Goal: Task Accomplishment & Management: Use online tool/utility

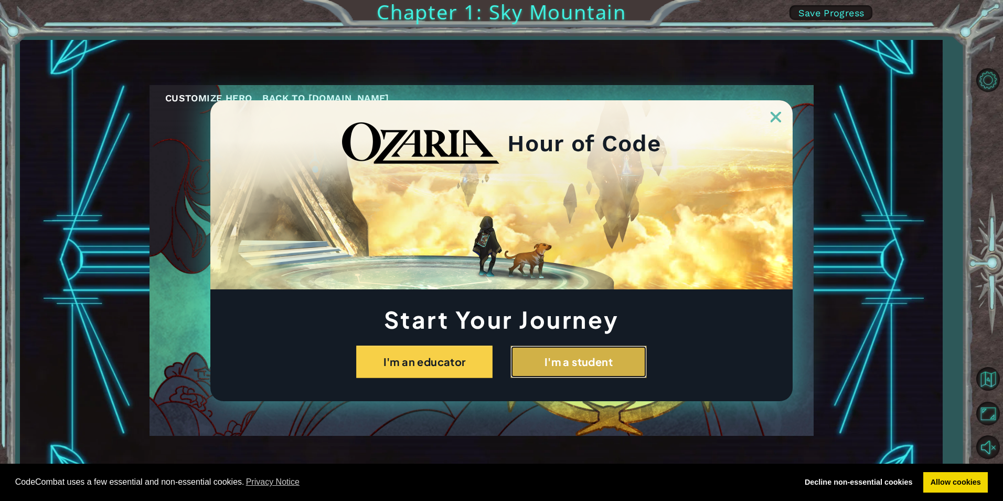
click at [542, 354] on button "I'm a student" at bounding box center [578, 361] width 136 height 33
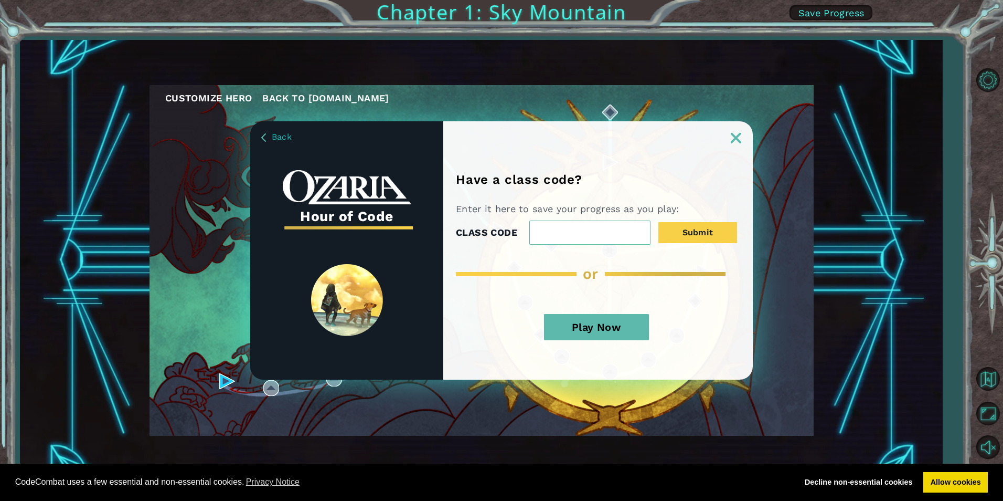
click at [598, 326] on button "Play Now" at bounding box center [596, 327] width 105 height 26
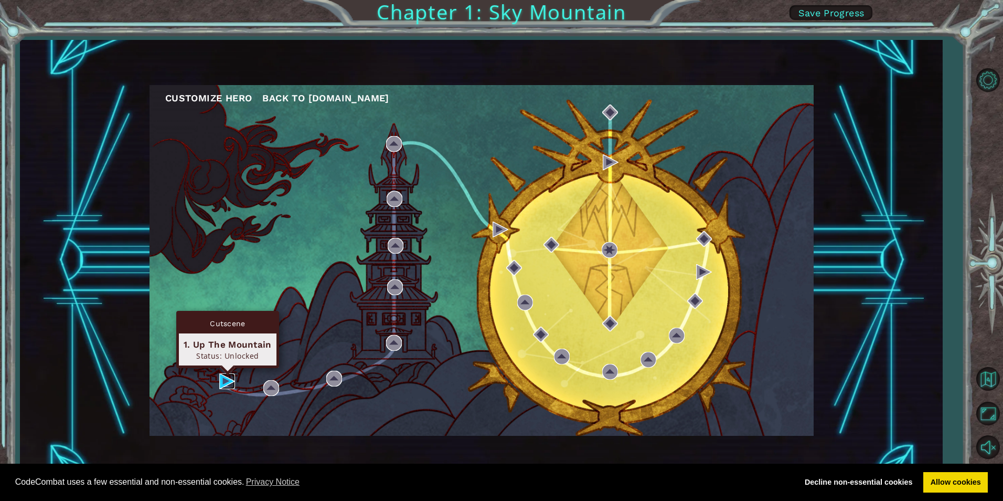
click at [221, 379] on img at bounding box center [227, 381] width 16 height 16
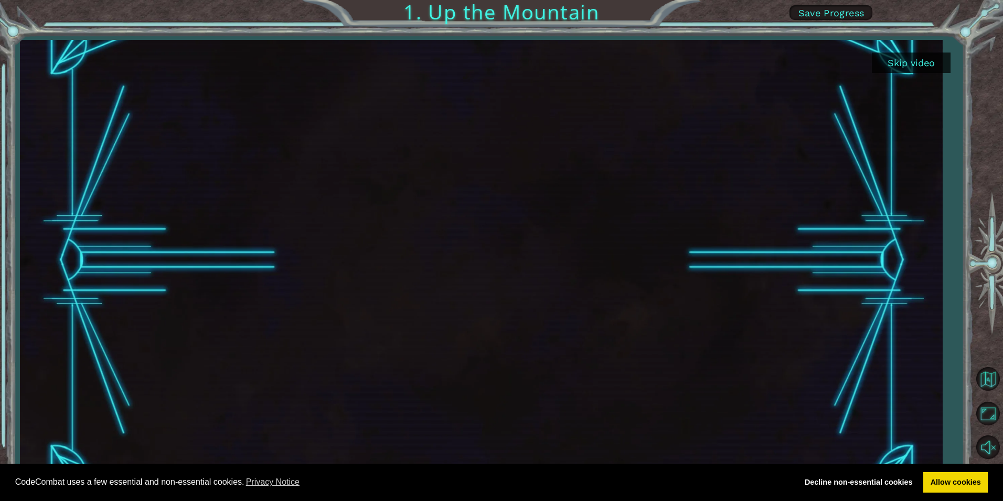
click at [904, 73] on div at bounding box center [481, 260] width 923 height 441
click at [907, 63] on button "Skip video" at bounding box center [911, 62] width 79 height 20
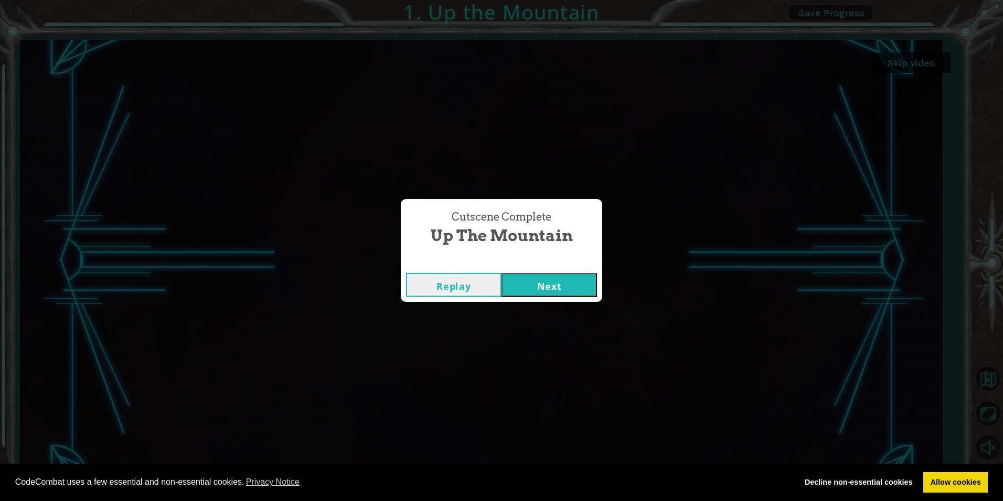
click at [531, 284] on button "Next" at bounding box center [549, 285] width 95 height 24
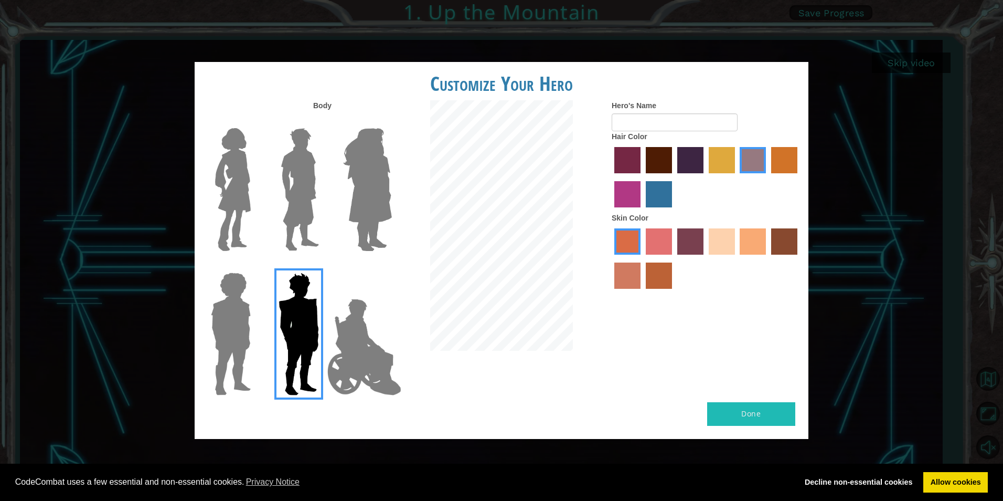
click at [295, 185] on img at bounding box center [299, 189] width 47 height 131
click at [323, 121] on input "Hero Lars" at bounding box center [323, 121] width 0 height 0
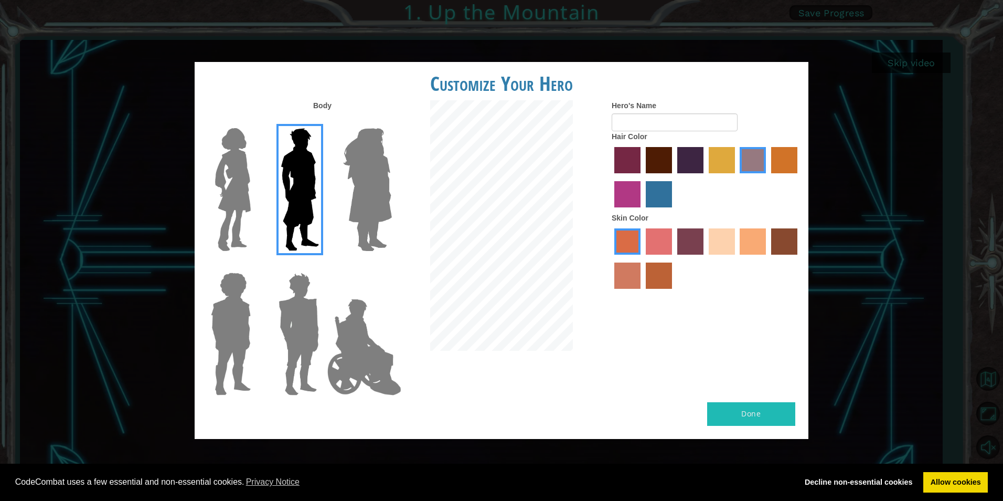
click at [357, 186] on img at bounding box center [367, 189] width 57 height 131
click at [391, 121] on input "Hero Amethyst" at bounding box center [391, 121] width 0 height 0
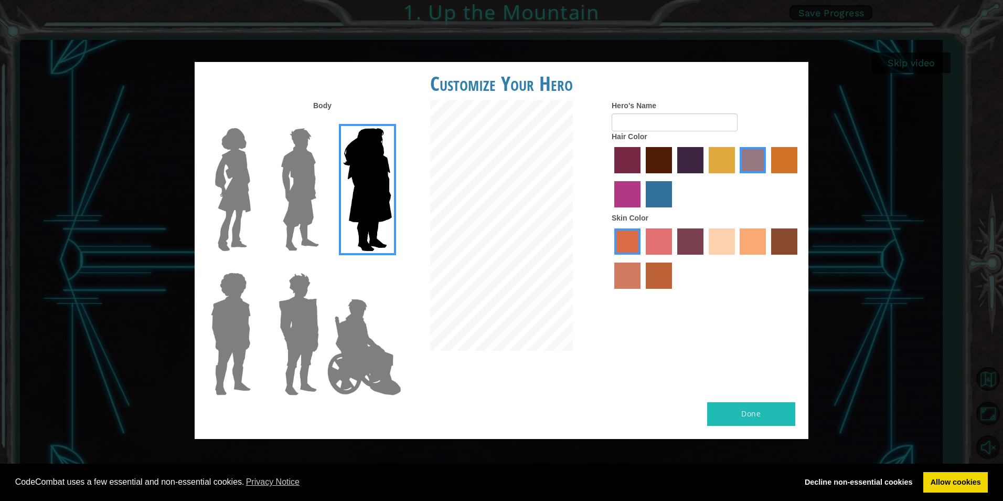
click at [271, 193] on label at bounding box center [297, 189] width 52 height 131
click at [323, 121] on input "Hero Lars" at bounding box center [323, 121] width 0 height 0
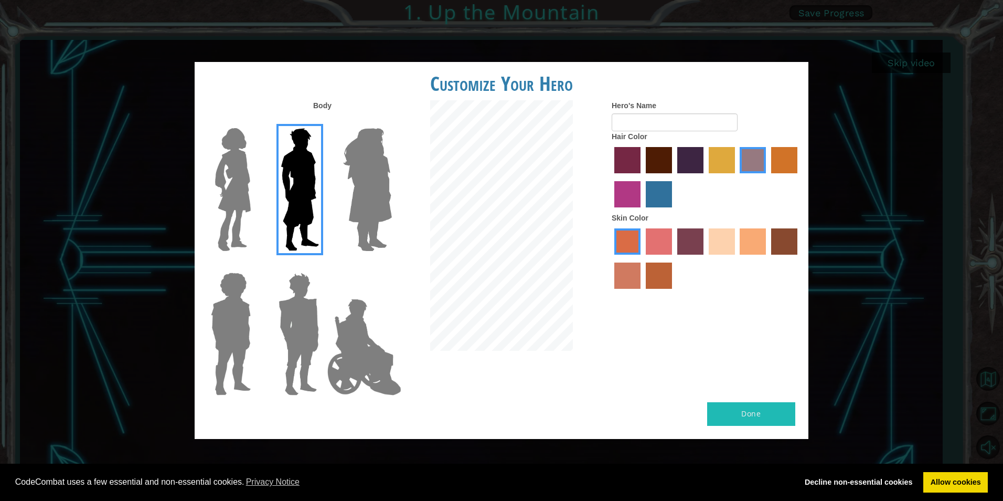
click at [243, 191] on img at bounding box center [233, 189] width 44 height 131
click at [255, 121] on input "Hero Connie" at bounding box center [255, 121] width 0 height 0
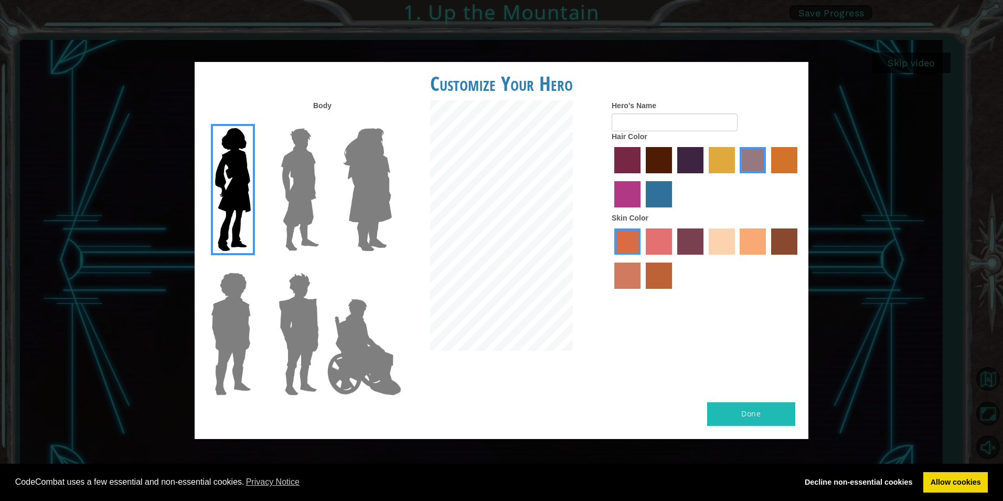
click at [727, 158] on label "tulip tree hair color" at bounding box center [722, 160] width 26 height 26
click at [705, 177] on input "tulip tree hair color" at bounding box center [705, 177] width 0 height 0
click at [732, 156] on label "tulip tree hair color" at bounding box center [722, 160] width 26 height 26
click at [705, 177] on input "tulip tree hair color" at bounding box center [705, 177] width 0 height 0
drag, startPoint x: 732, startPoint y: 156, endPoint x: 739, endPoint y: 156, distance: 6.8
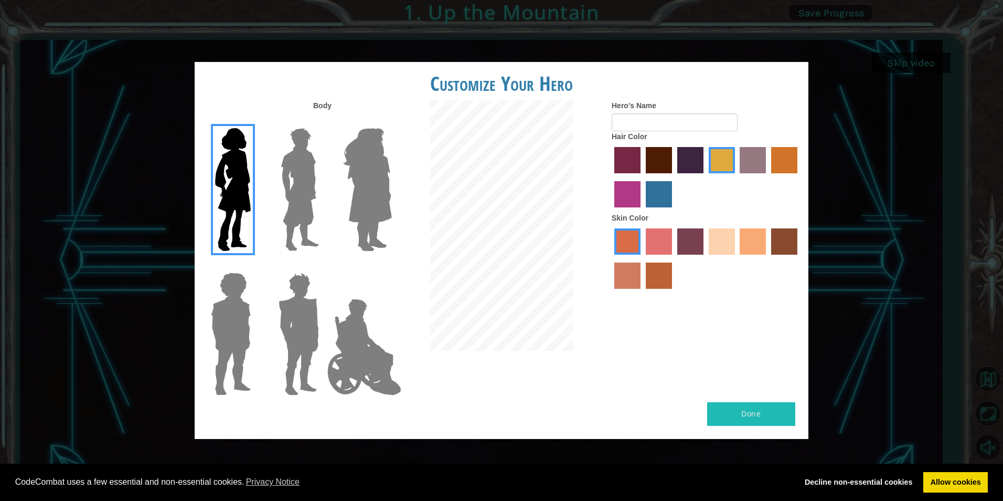
click at [737, 156] on div at bounding box center [706, 178] width 189 height 68
drag, startPoint x: 739, startPoint y: 156, endPoint x: 751, endPoint y: 154, distance: 12.2
click at [751, 154] on label "bazaar hair color" at bounding box center [753, 160] width 26 height 26
click at [737, 177] on input "bazaar hair color" at bounding box center [737, 177] width 0 height 0
click at [722, 238] on label "sandy beach skin color" at bounding box center [722, 241] width 26 height 26
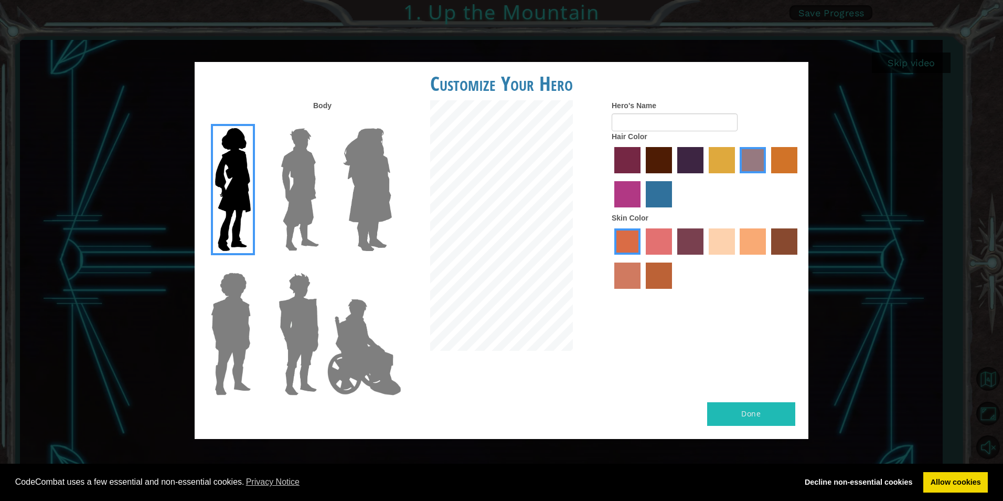
click at [705, 258] on input "sandy beach skin color" at bounding box center [705, 258] width 0 height 0
click at [644, 188] on div at bounding box center [706, 178] width 189 height 68
click at [639, 191] on label "medium red violet hair color" at bounding box center [627, 194] width 26 height 26
click at [799, 177] on input "medium red violet hair color" at bounding box center [799, 177] width 0 height 0
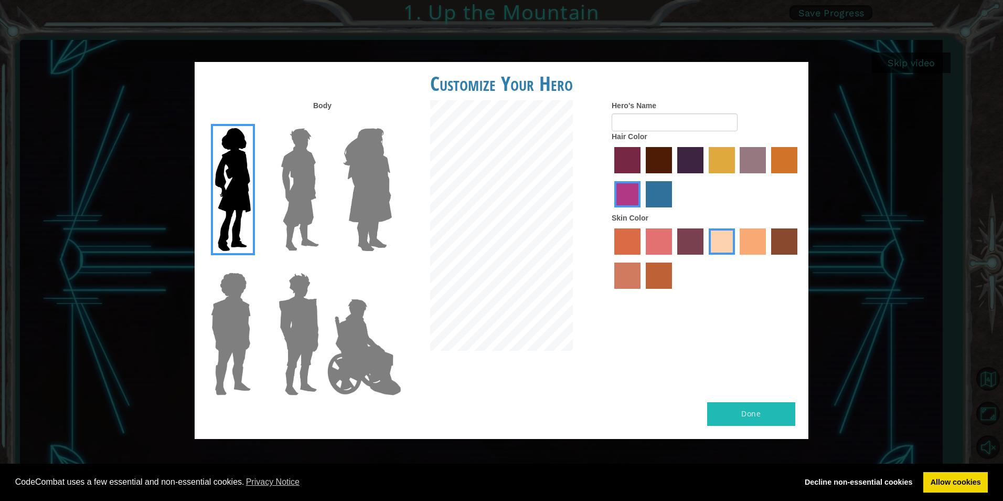
click at [656, 193] on label "lachmara hair color" at bounding box center [659, 194] width 26 height 26
click at [642, 211] on input "lachmara hair color" at bounding box center [642, 211] width 0 height 0
click at [729, 411] on button "Done" at bounding box center [751, 414] width 88 height 24
click at [672, 123] on input "Hero's Name" at bounding box center [675, 122] width 126 height 18
type input "Lo"
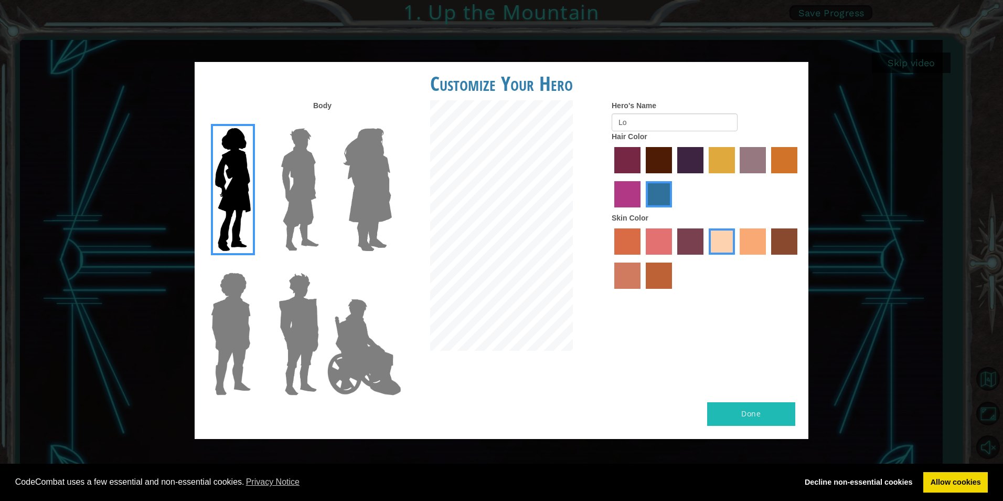
click at [769, 412] on button "Done" at bounding box center [751, 414] width 88 height 24
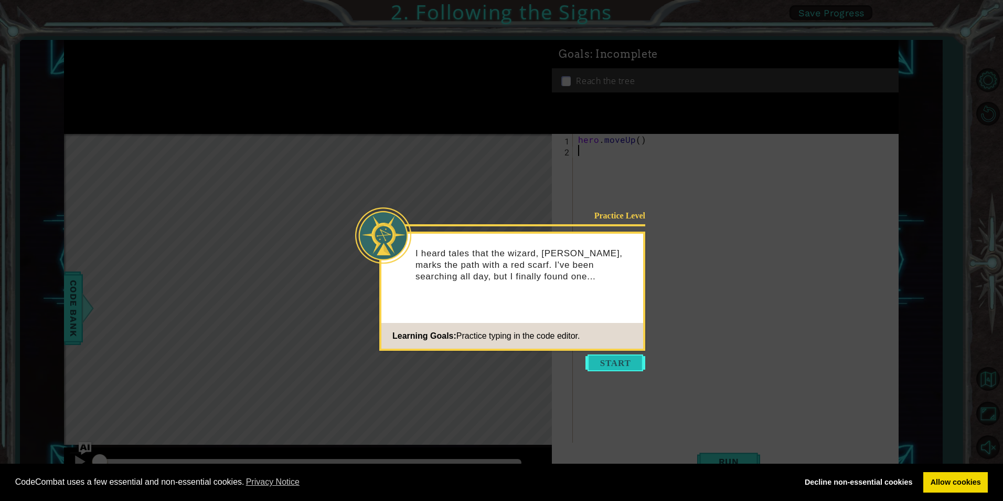
click at [627, 366] on button "Start" at bounding box center [616, 362] width 60 height 17
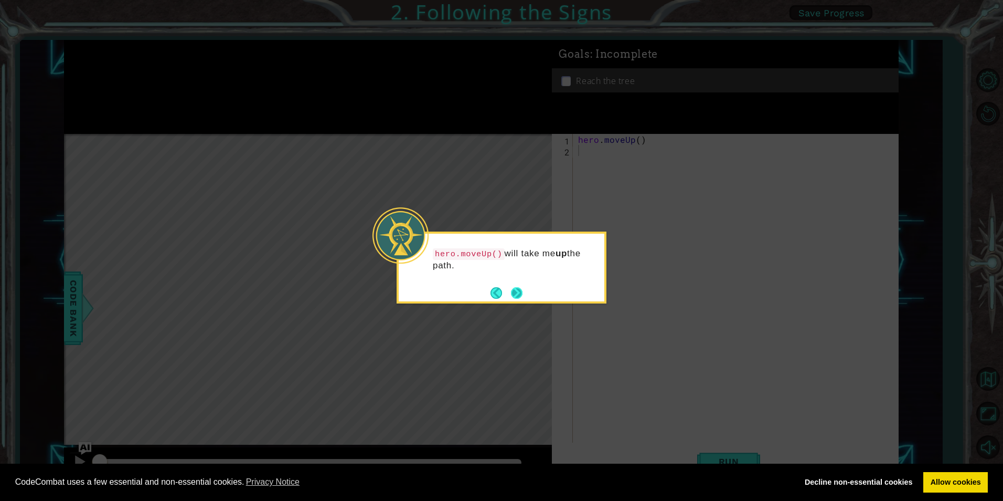
click at [512, 291] on button "Next" at bounding box center [517, 293] width 12 height 12
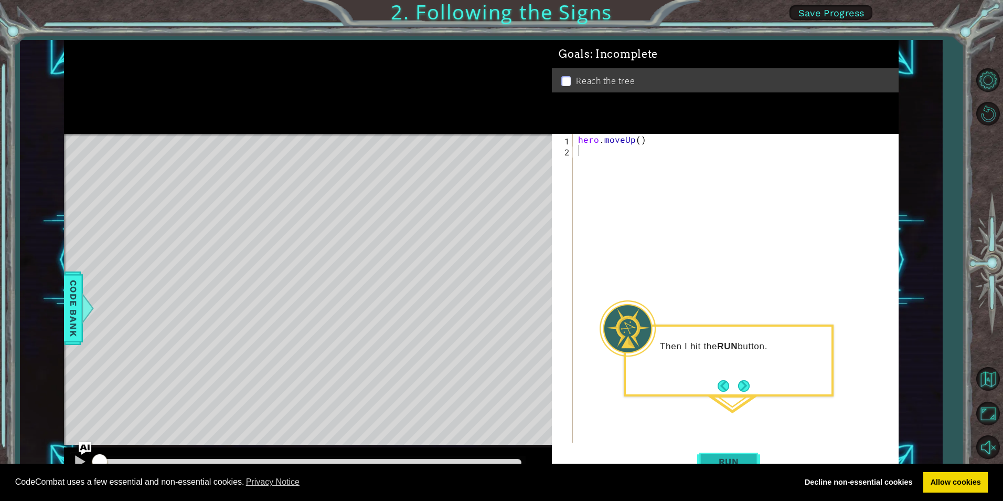
click at [742, 458] on span "Run" at bounding box center [728, 461] width 41 height 10
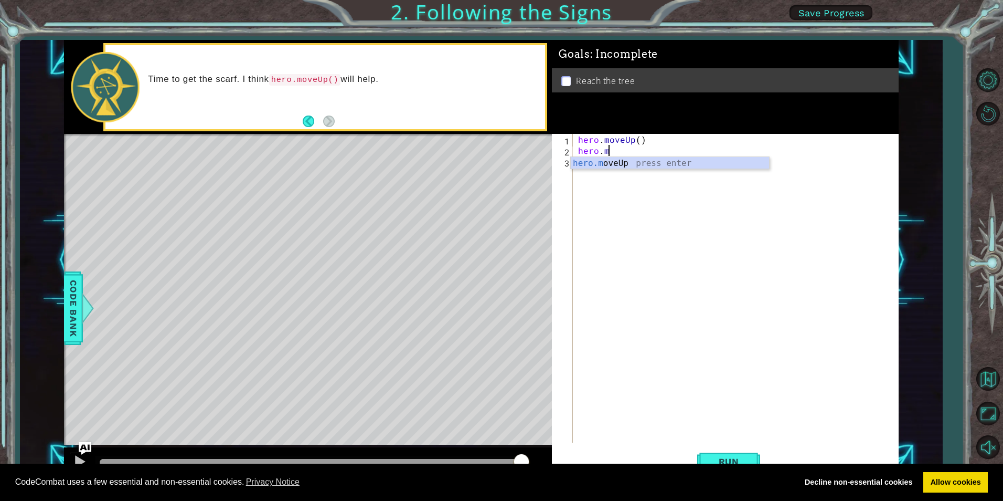
scroll to position [0, 2]
type textarea "hero.mov"
click at [737, 459] on span "Run" at bounding box center [728, 461] width 41 height 10
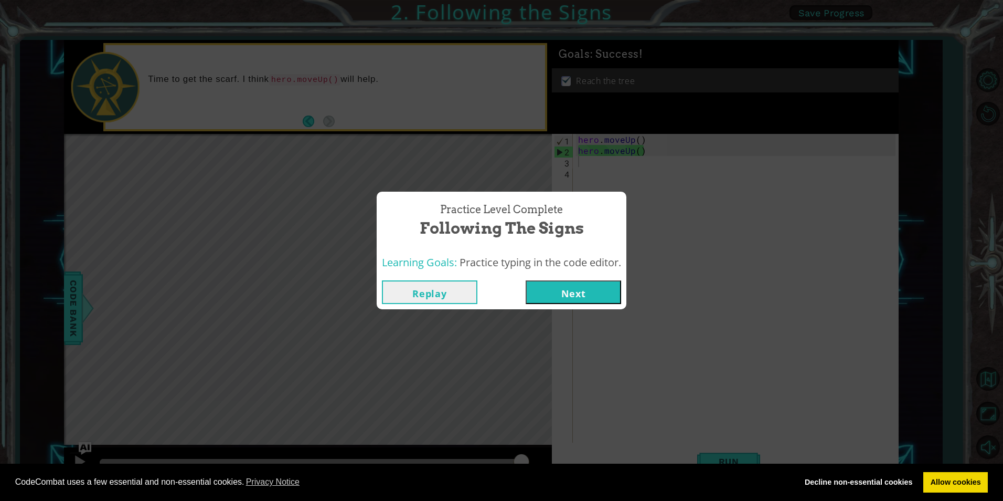
click at [551, 295] on button "Next" at bounding box center [573, 292] width 95 height 24
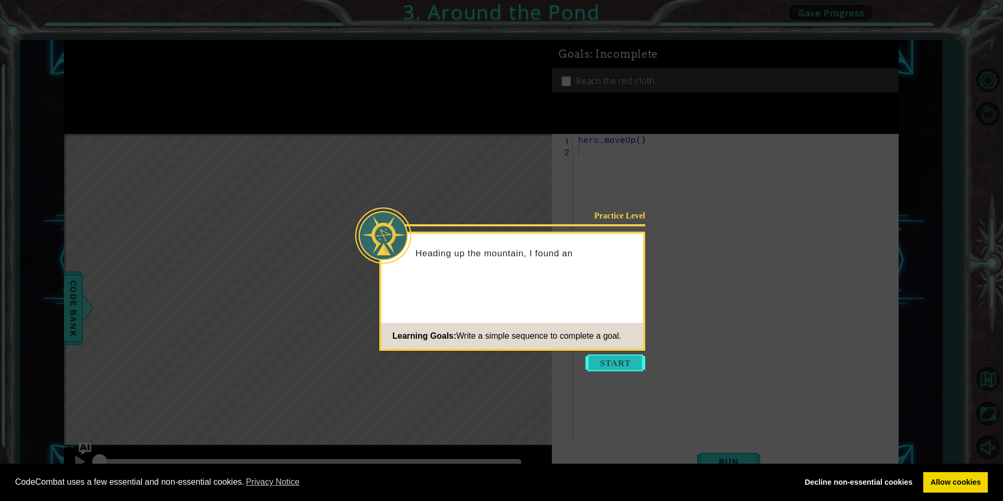
click at [606, 360] on button "Start" at bounding box center [616, 362] width 60 height 17
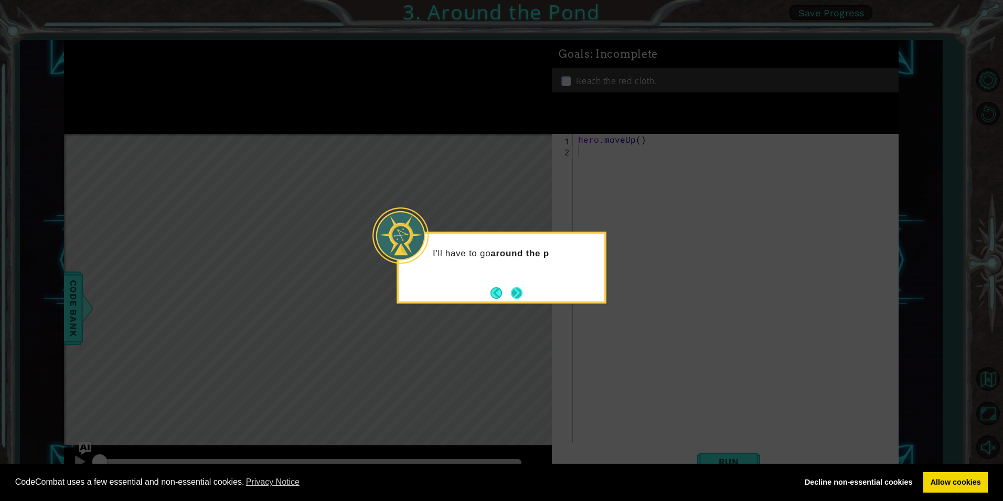
click at [511, 291] on button "Next" at bounding box center [517, 293] width 12 height 12
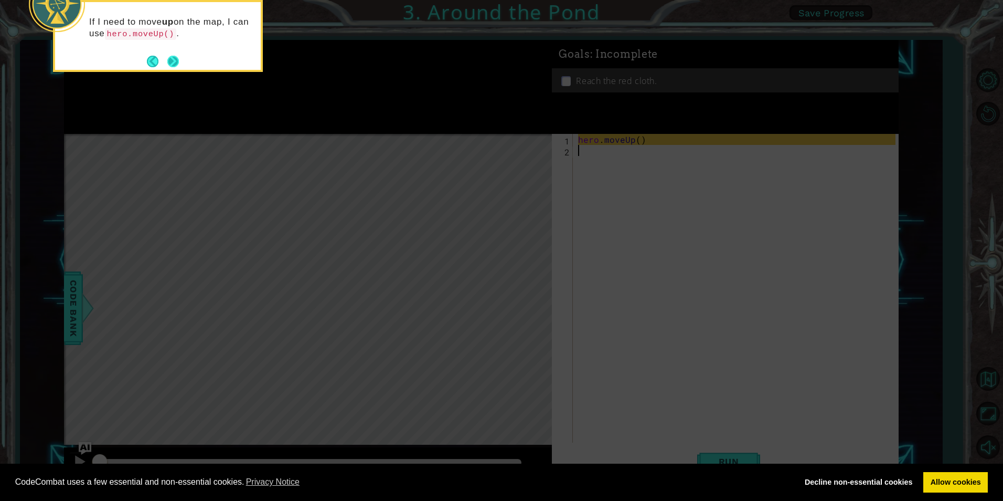
click at [173, 59] on button "Next" at bounding box center [173, 62] width 12 height 12
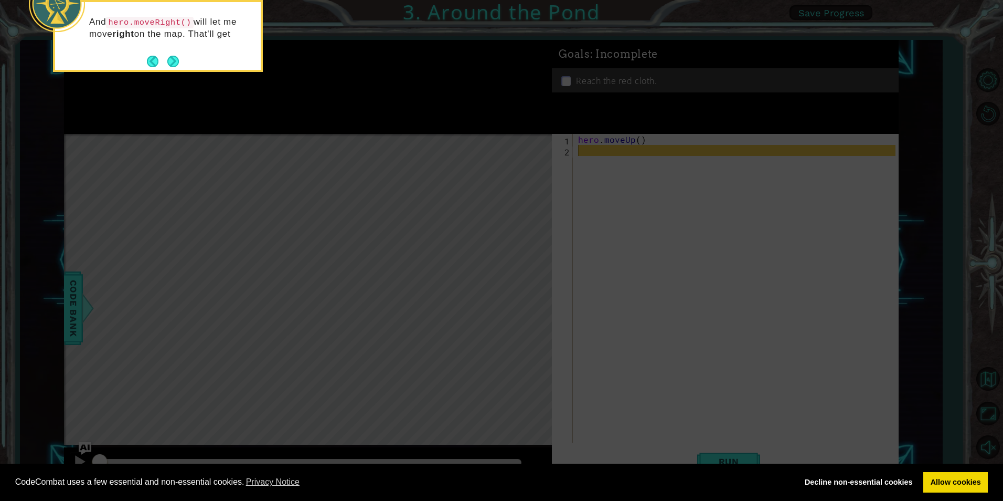
click at [173, 59] on button "Next" at bounding box center [173, 62] width 12 height 12
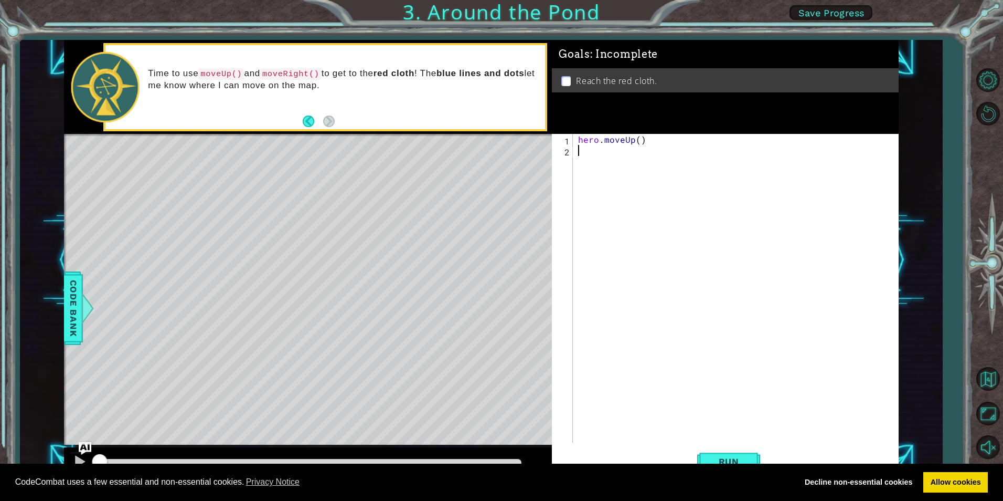
type textarea "h"
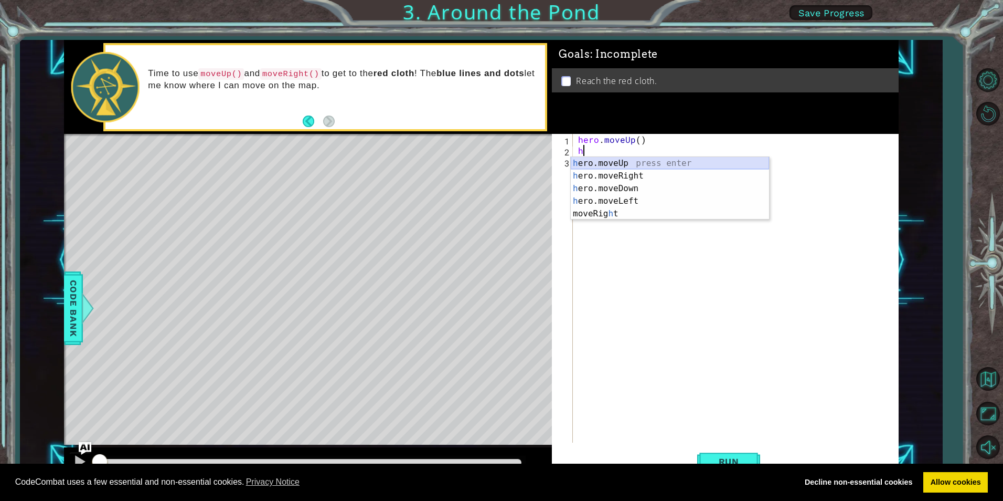
click at [624, 158] on div "h ero.moveUp press enter h ero.moveRight press enter h ero.moveDown press enter…" at bounding box center [670, 201] width 198 height 88
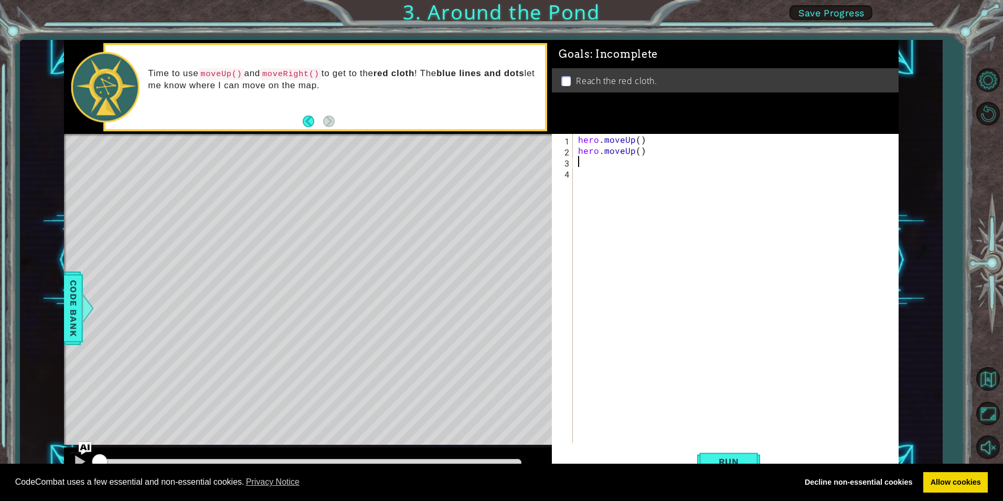
type textarea "h"
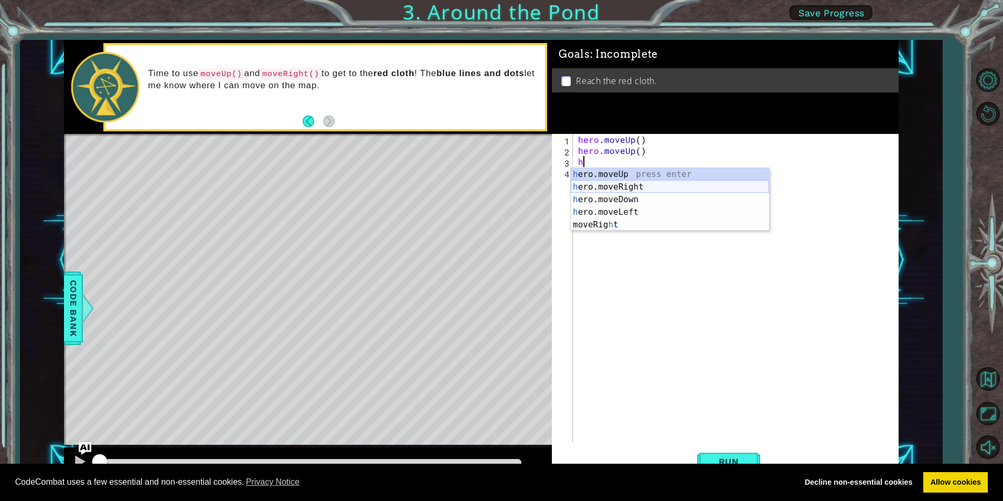
click at [628, 185] on div "h ero.moveUp press enter h ero.moveRight press enter h ero.moveDown press enter…" at bounding box center [670, 212] width 198 height 88
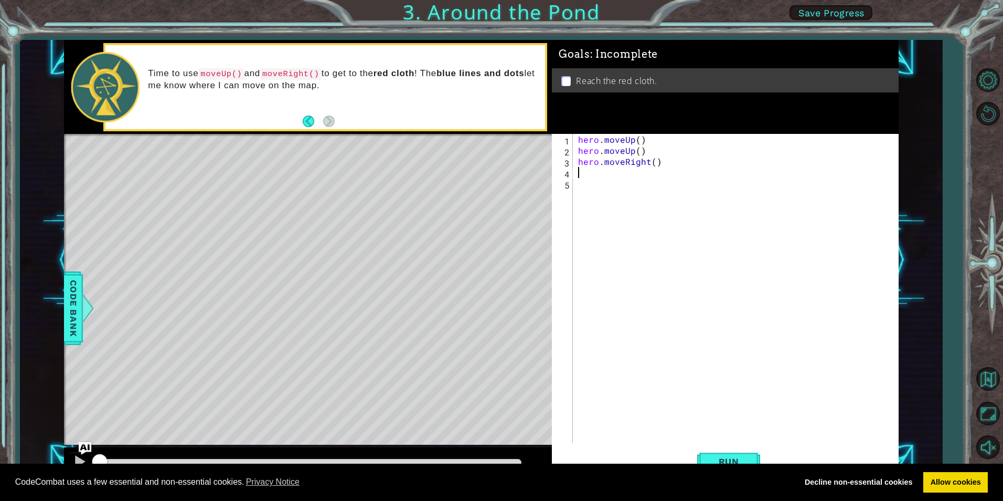
type textarea "h"
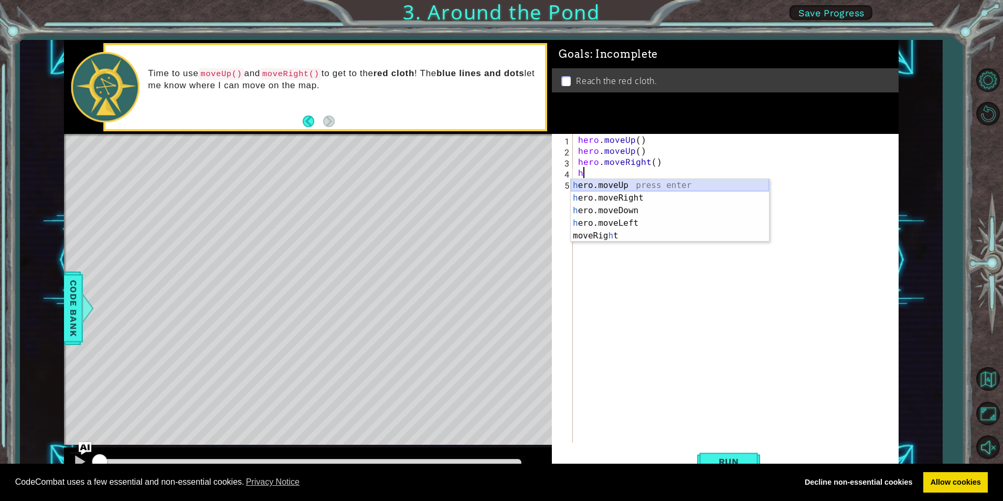
click at [618, 182] on div "h ero.moveUp press enter h ero.moveRight press enter h ero.moveDown press enter…" at bounding box center [670, 223] width 198 height 88
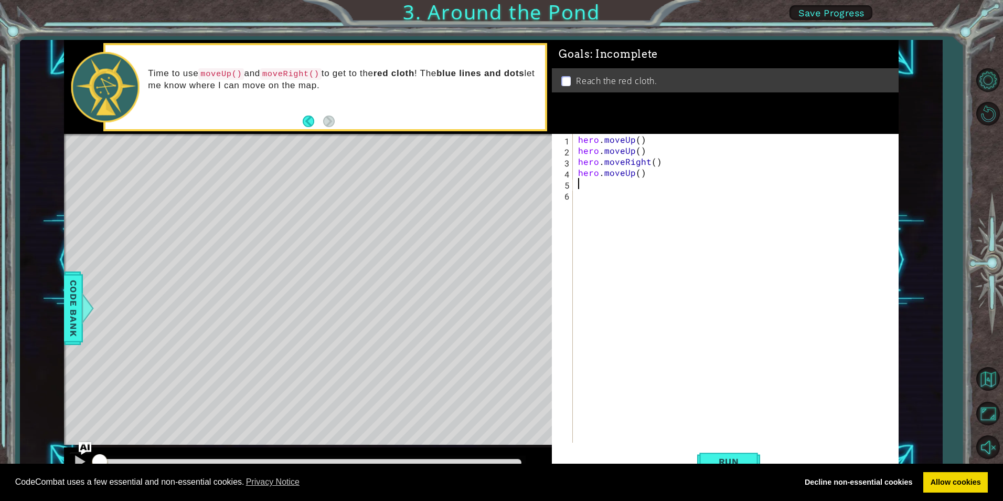
type textarea "h"
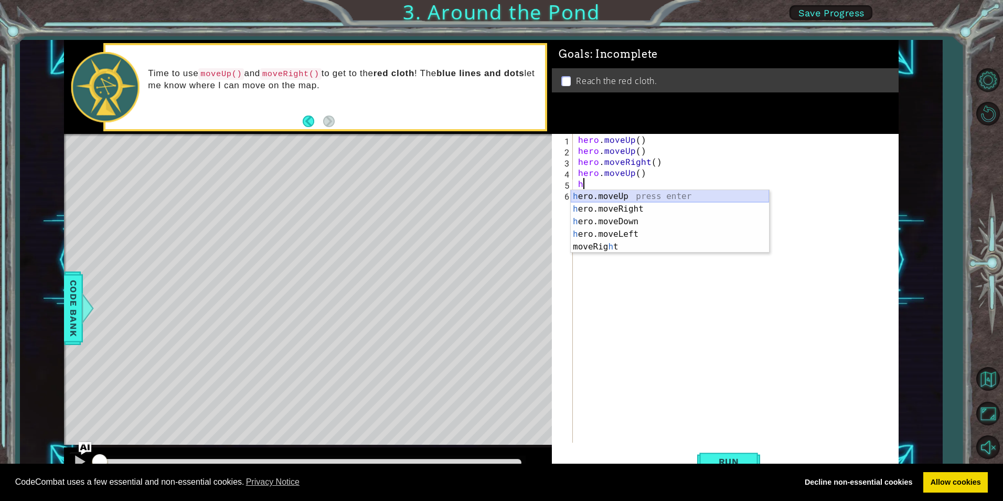
click at [612, 194] on div "h ero.moveUp press enter h ero.moveRight press enter h ero.moveDown press enter…" at bounding box center [670, 234] width 198 height 88
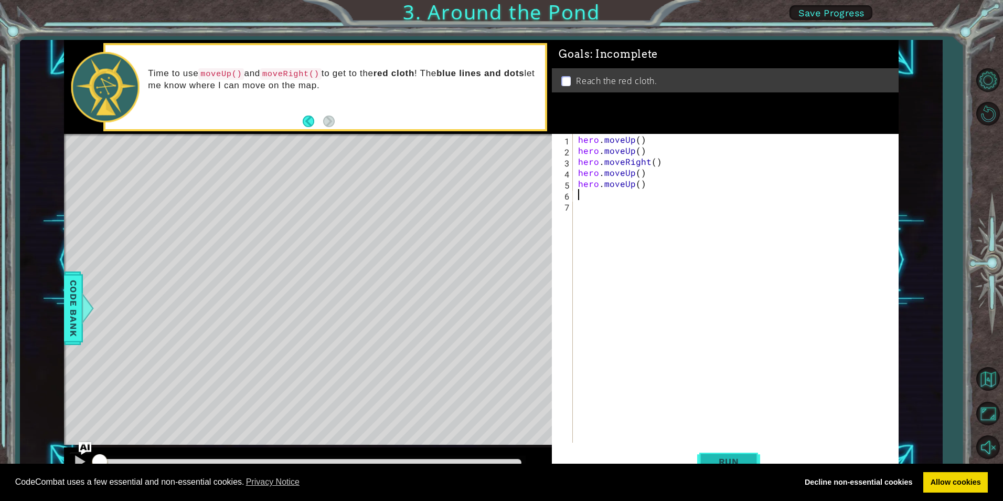
click at [725, 457] on span "Run" at bounding box center [728, 461] width 41 height 10
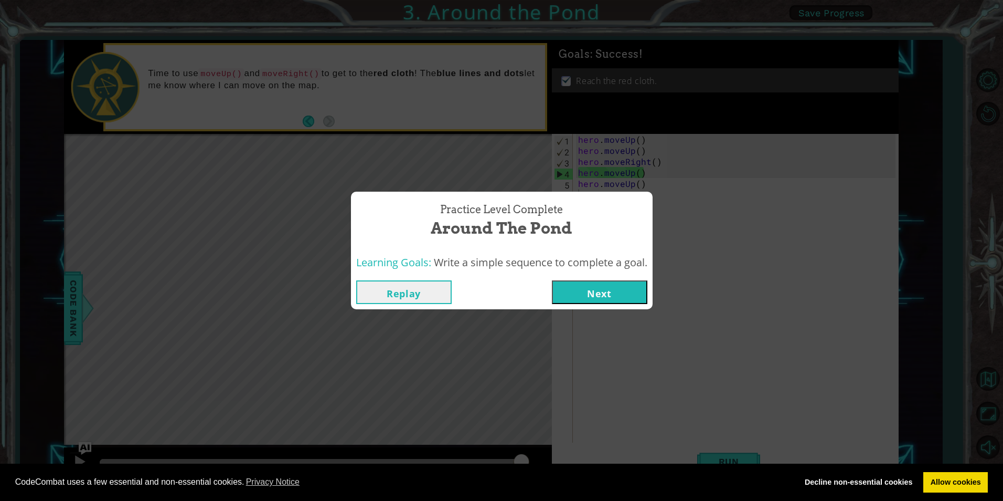
click at [589, 291] on button "Next" at bounding box center [599, 292] width 95 height 24
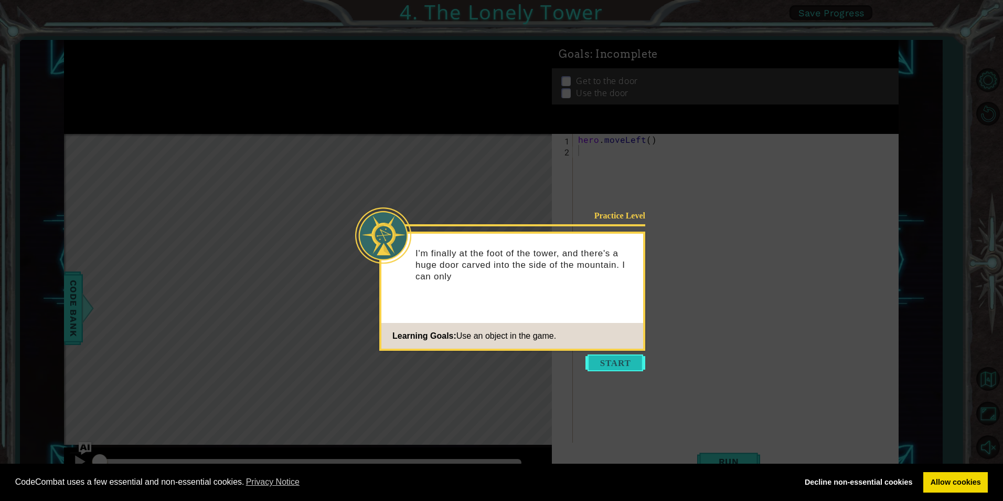
click at [604, 363] on button "Start" at bounding box center [616, 362] width 60 height 17
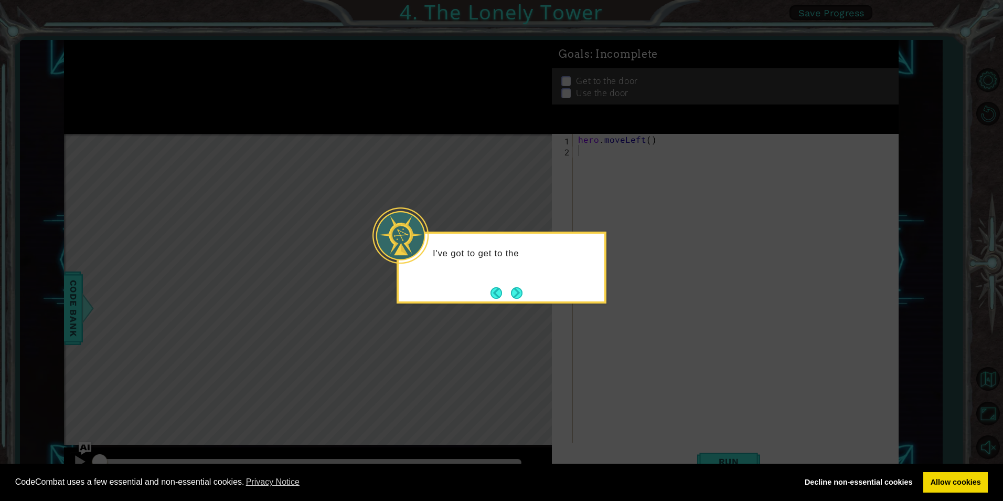
click at [517, 282] on div "I've got to get to the" at bounding box center [502, 267] width 210 height 72
click at [515, 289] on button "Next" at bounding box center [516, 292] width 12 height 12
click at [515, 289] on button "Next" at bounding box center [517, 293] width 12 height 12
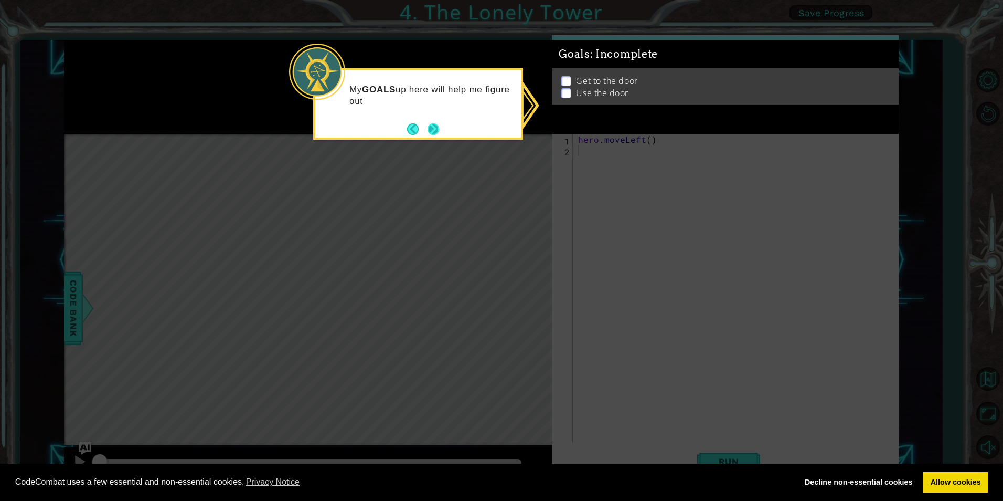
click at [429, 126] on button "Next" at bounding box center [434, 129] width 12 height 12
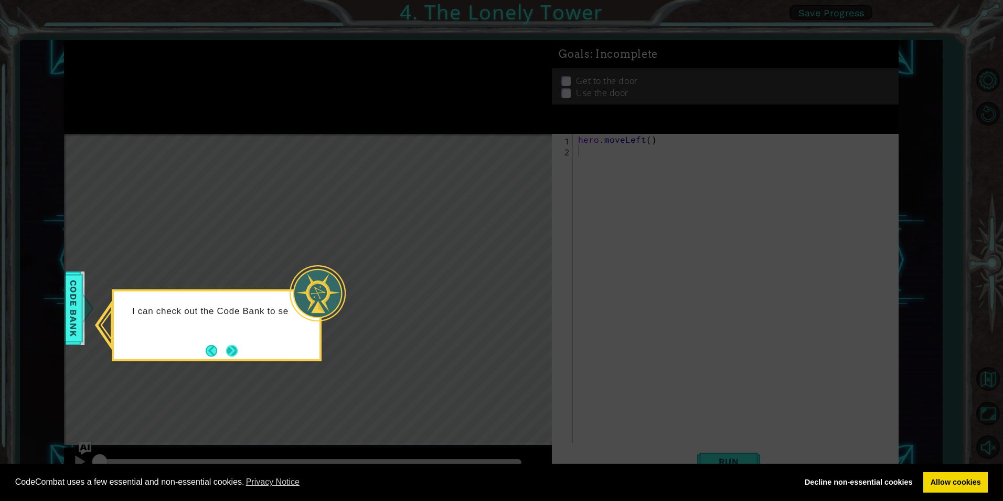
click at [229, 345] on button "Next" at bounding box center [232, 351] width 12 height 12
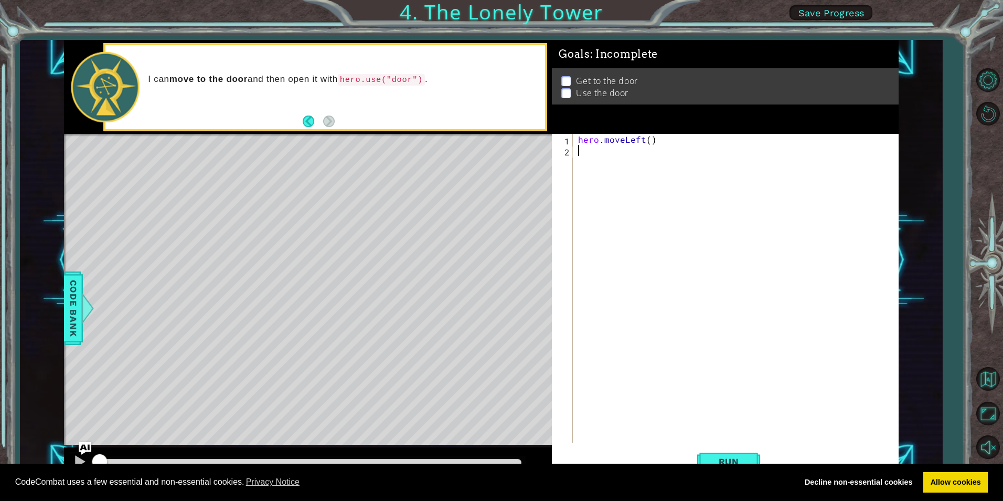
type textarea "h"
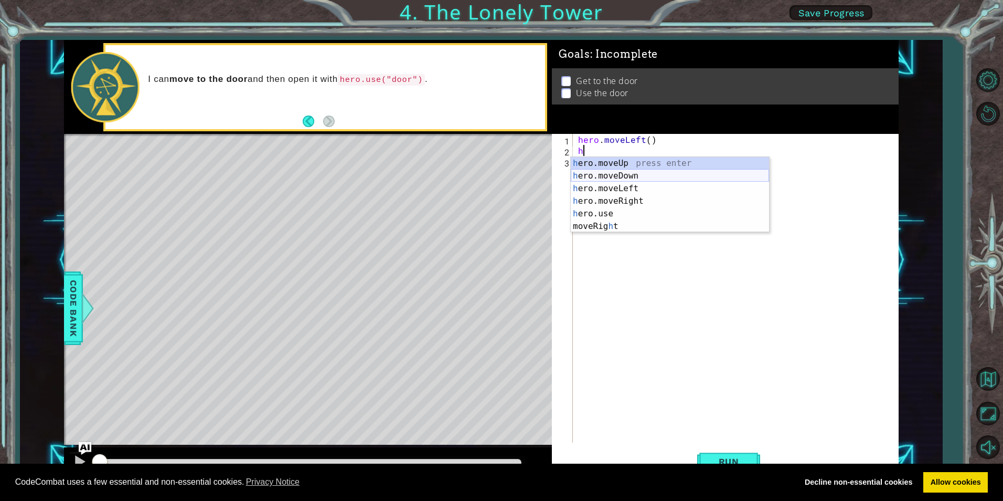
click at [587, 170] on div "h ero.moveUp press enter h ero.moveDown press enter h ero.moveLeft press enter …" at bounding box center [670, 207] width 198 height 101
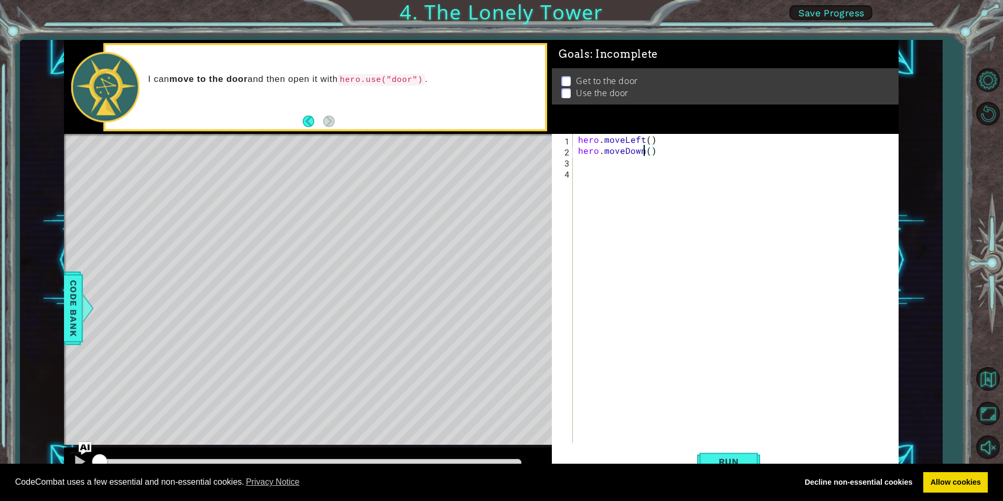
click at [644, 152] on div "hero . moveLeft ( ) hero . moveDown ( )" at bounding box center [738, 299] width 324 height 331
type textarea "hero.moveUp()"
click at [656, 151] on div "hero . moveLeft ( ) hero . moveUp ( )" at bounding box center [738, 299] width 324 height 331
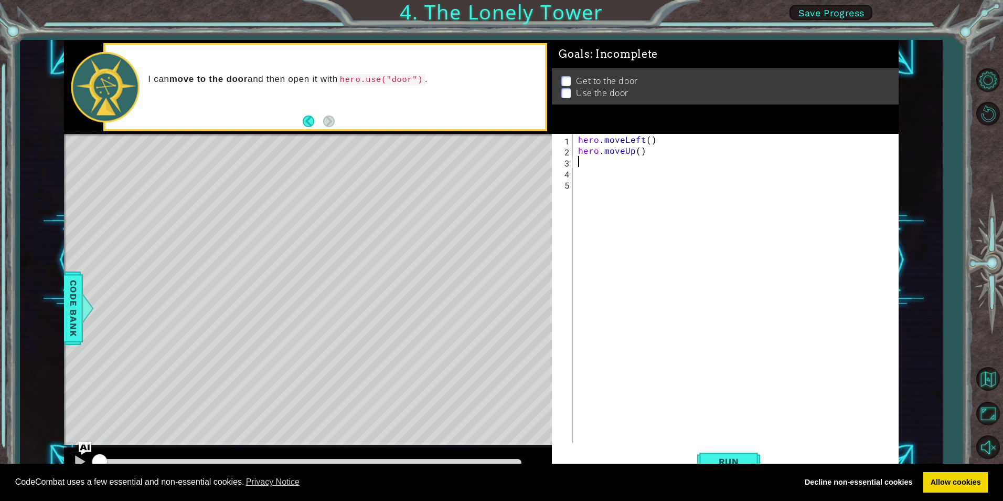
type textarea "h"
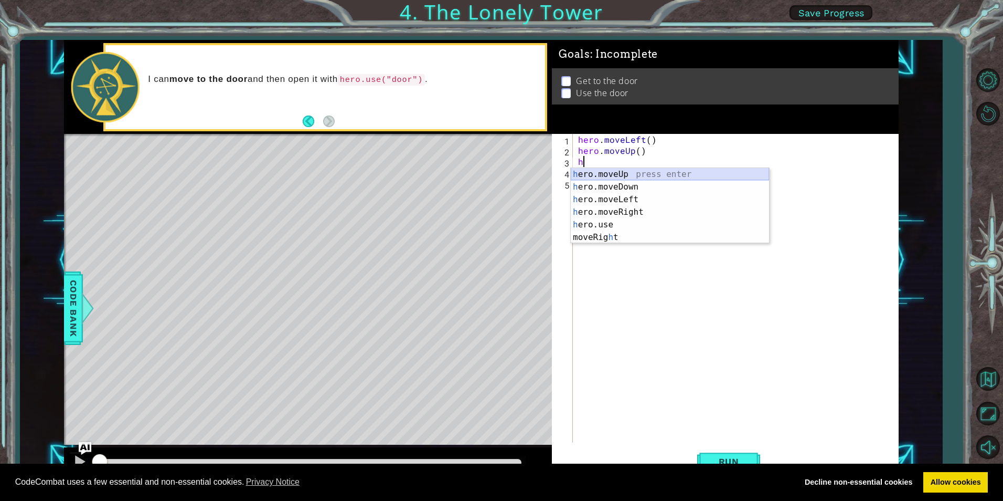
click at [593, 174] on div "h ero.moveUp press enter h ero.moveDown press enter h ero.moveLeft press enter …" at bounding box center [670, 218] width 198 height 101
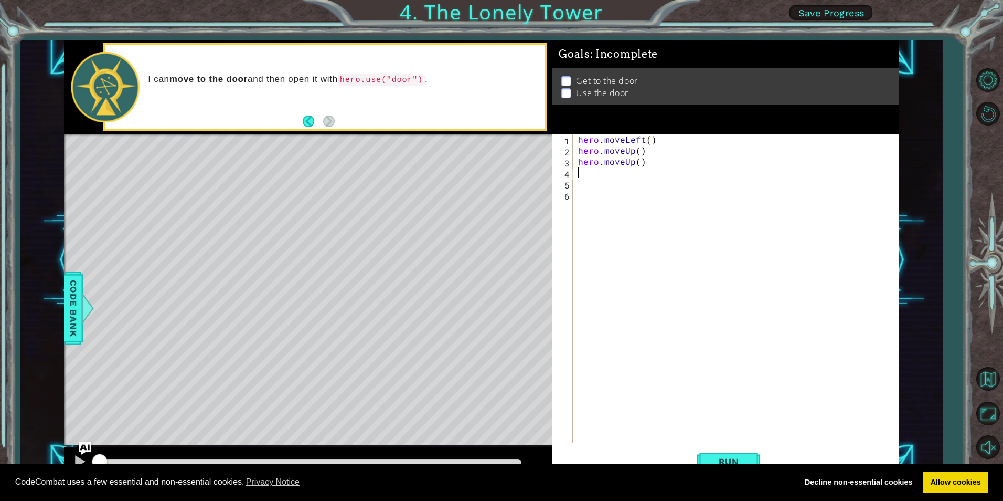
type textarea "h"
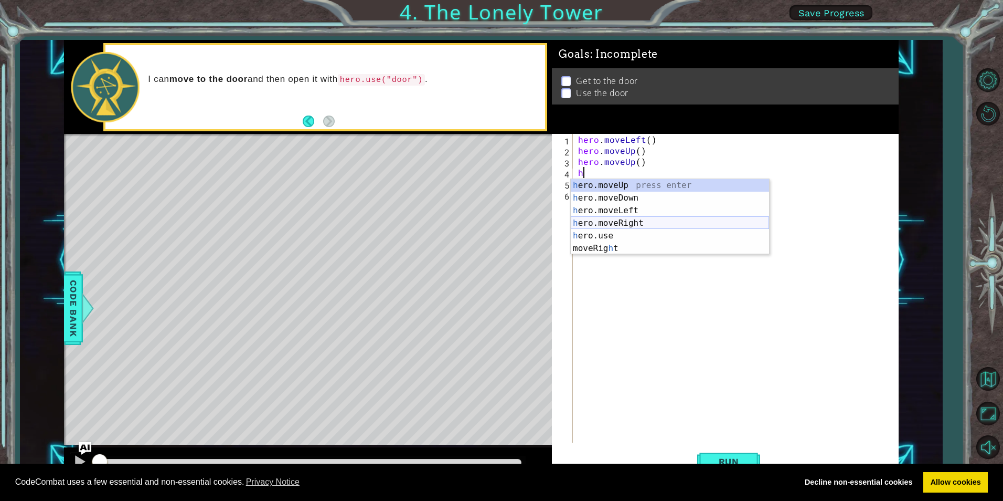
click at [607, 221] on div "h ero.moveUp press enter h ero.moveDown press enter h ero.moveLeft press enter …" at bounding box center [670, 229] width 198 height 101
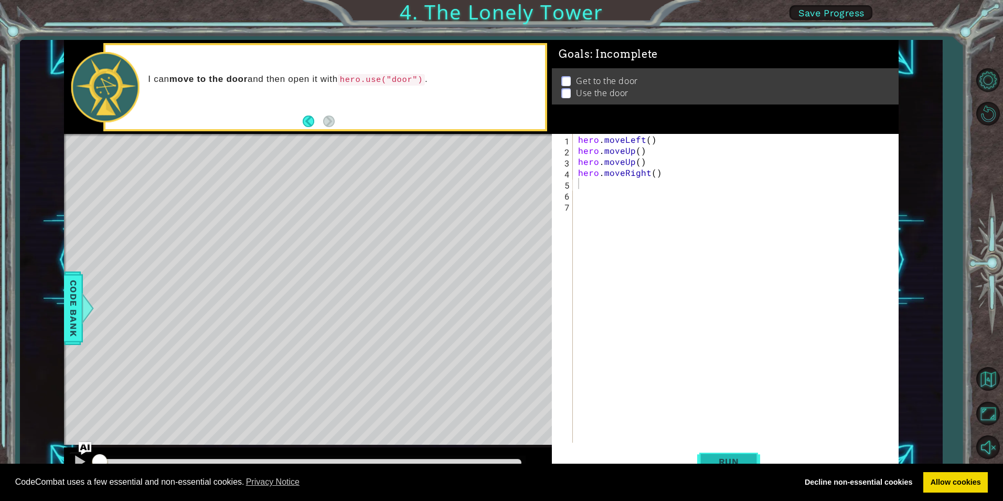
click at [710, 460] on span "Run" at bounding box center [728, 461] width 41 height 10
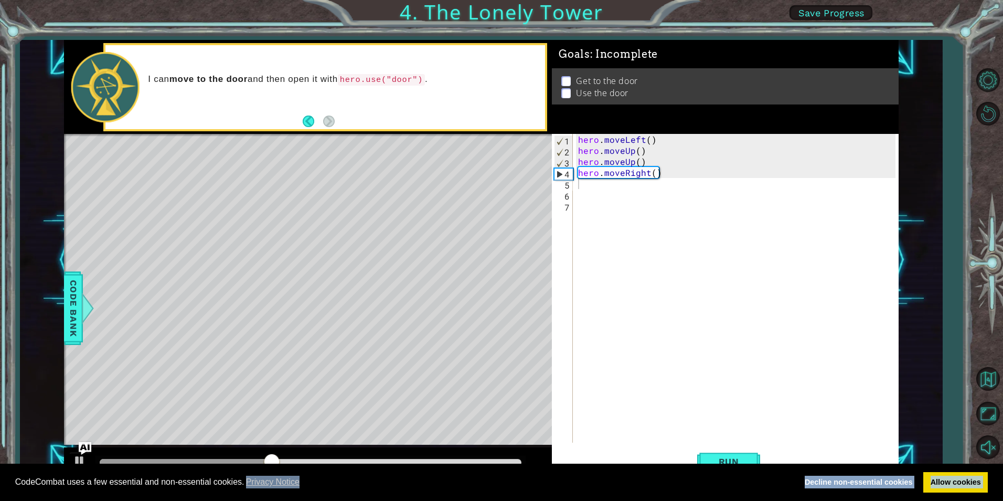
drag, startPoint x: 259, startPoint y: 464, endPoint x: 229, endPoint y: 446, distance: 35.1
click at [229, 446] on body "Cookie Policy CodeCombat uses a few essential and non-essential cookies. Privac…" at bounding box center [501, 250] width 1003 height 501
click at [957, 480] on link "Allow cookies" at bounding box center [955, 482] width 65 height 21
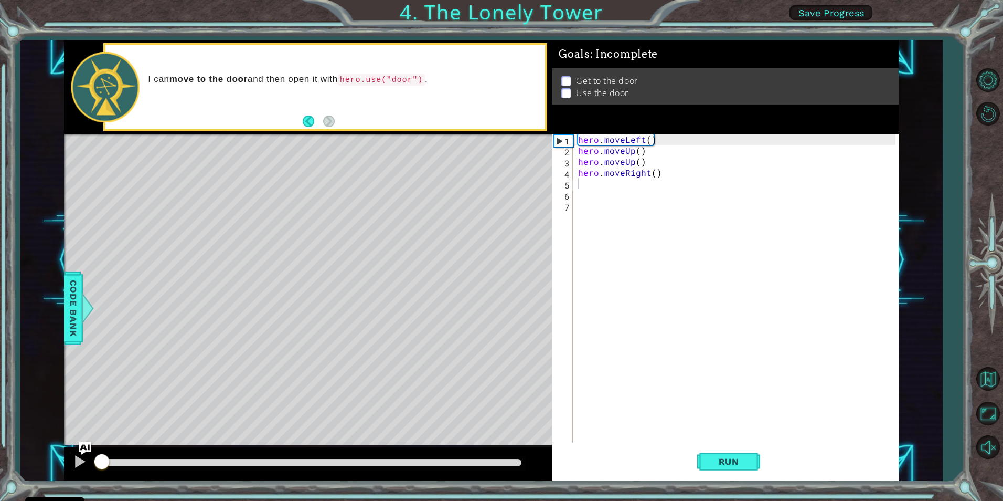
drag, startPoint x: 381, startPoint y: 459, endPoint x: -2, endPoint y: 444, distance: 383.3
click at [0, 444] on html "Cookie Policy CodeCombat uses a few essential and non-essential cookies. Privac…" at bounding box center [501, 250] width 1003 height 501
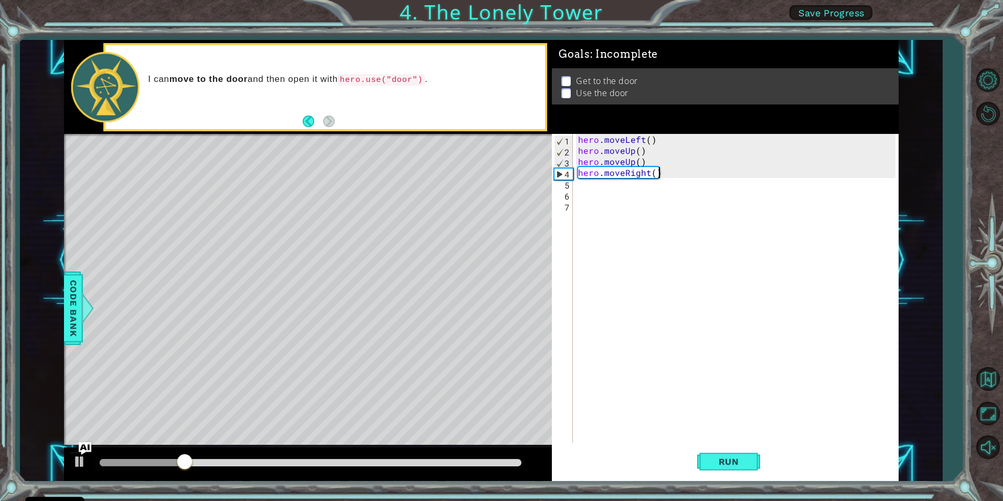
click at [669, 177] on div "hero . moveLeft ( ) hero . moveUp ( ) hero . moveUp ( ) hero . moveRight ( )" at bounding box center [738, 299] width 324 height 331
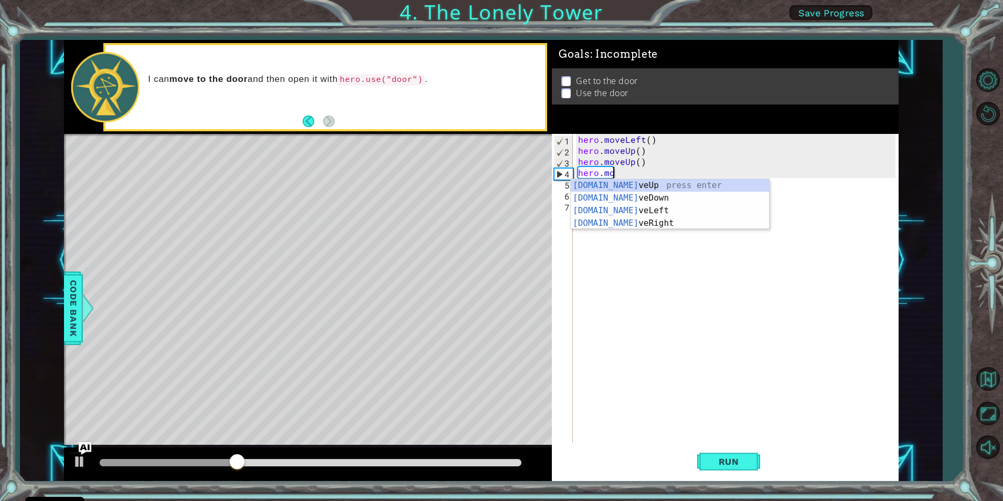
type textarea "hero.m"
click at [622, 183] on div "hero.m oveUp press enter hero.m oveDown press enter hero.m oveLeft press enter …" at bounding box center [670, 217] width 198 height 76
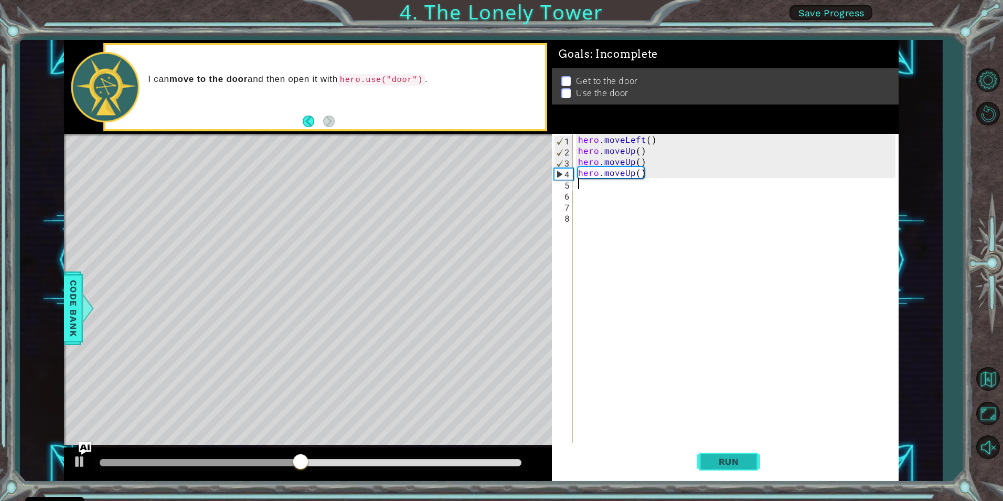
click at [729, 454] on button "Run" at bounding box center [728, 461] width 63 height 35
click at [634, 173] on div "hero . moveLeft ( ) hero . moveUp ( ) hero . moveUp ( ) hero . moveUp ( )" at bounding box center [738, 299] width 324 height 331
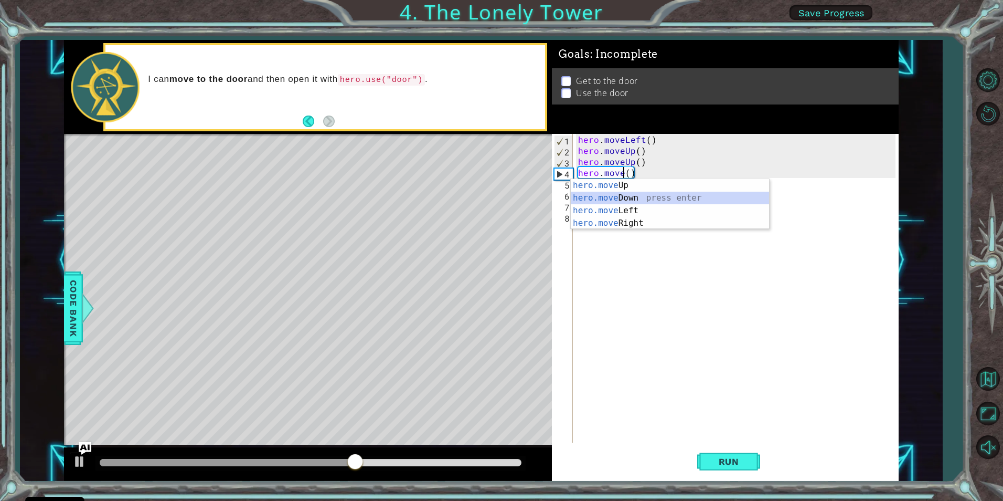
click at [634, 197] on div "hero.move Up press enter hero.move Down press enter hero.move Left press enter …" at bounding box center [670, 217] width 198 height 76
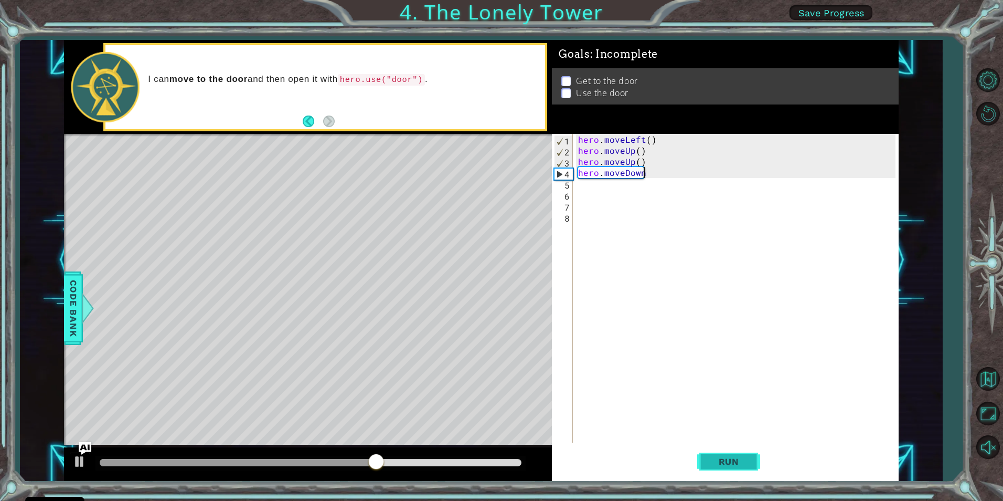
click at [723, 456] on span "Run" at bounding box center [728, 461] width 41 height 10
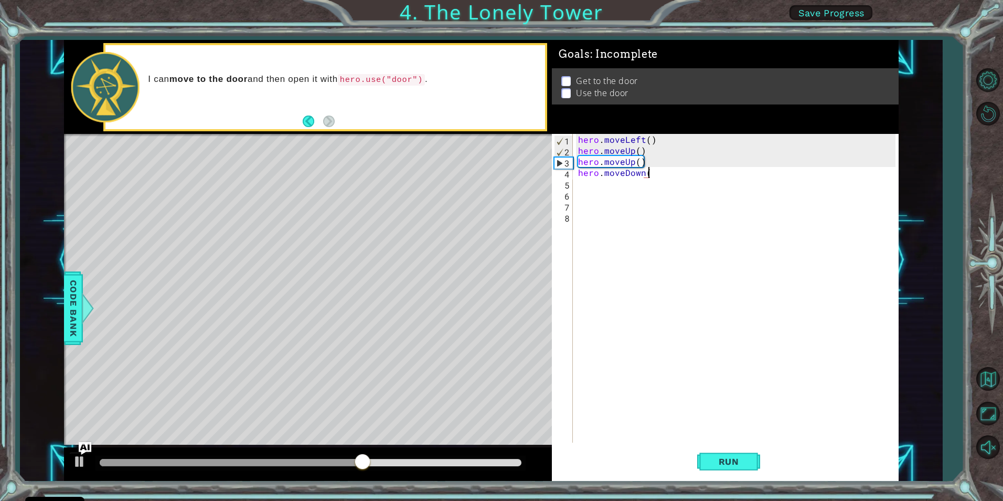
scroll to position [0, 4]
click at [745, 457] on span "Run" at bounding box center [728, 461] width 41 height 10
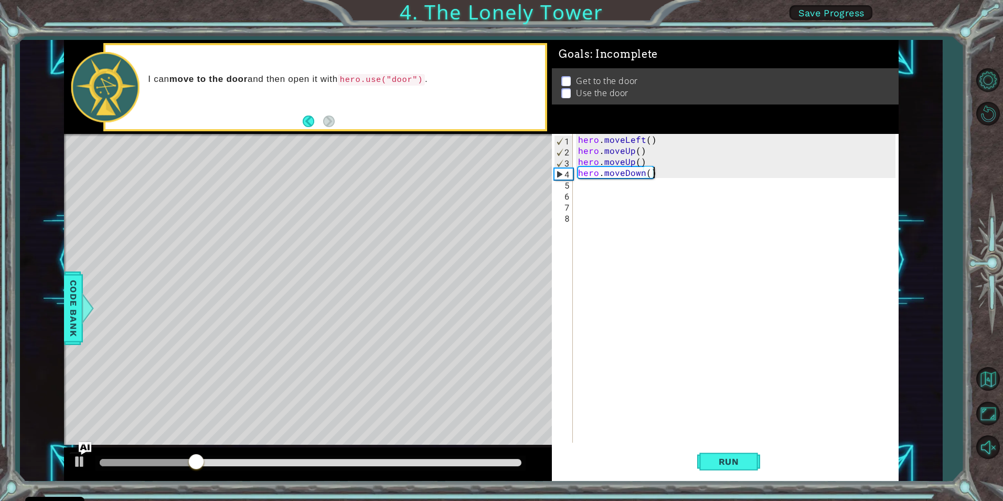
click at [663, 169] on div "hero . moveLeft ( ) hero . moveUp ( ) hero . moveUp ( ) hero . moveDown ( )" at bounding box center [738, 299] width 324 height 331
type textarea "hero.move"
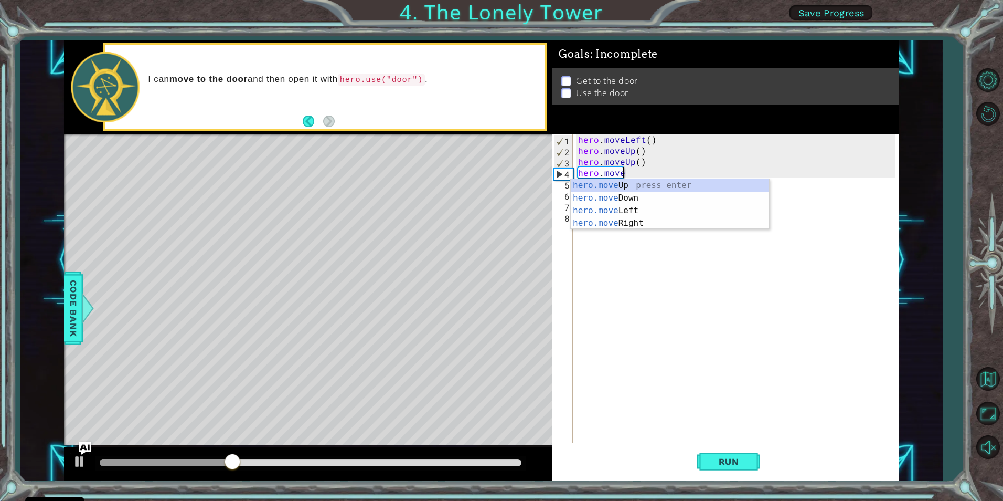
scroll to position [0, 2]
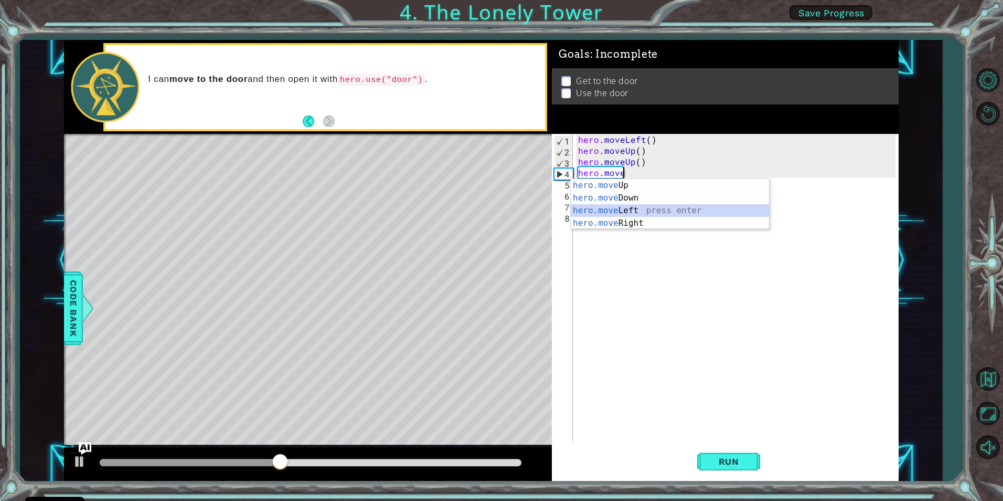
click at [620, 214] on div "hero.move Up press enter hero.move Down press enter hero.move Left press enter …" at bounding box center [670, 217] width 198 height 76
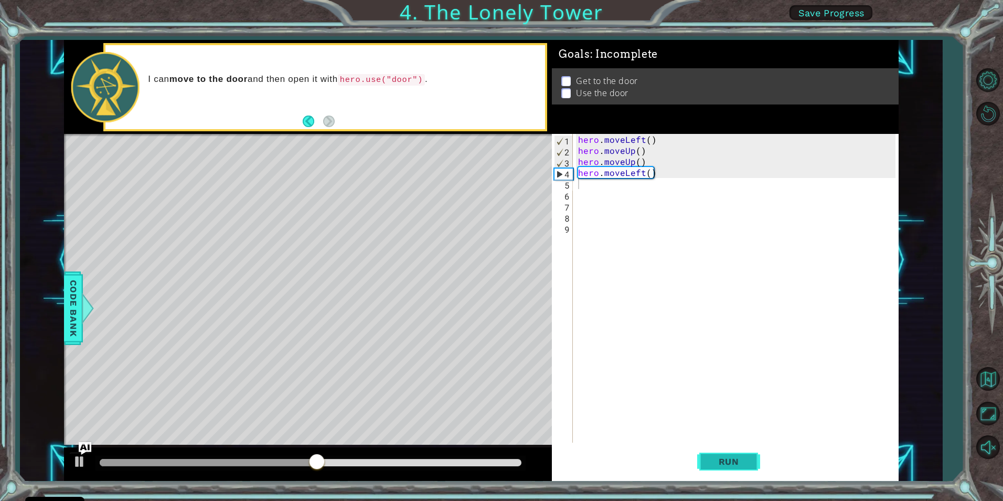
click at [744, 467] on button "Run" at bounding box center [728, 461] width 63 height 35
click at [676, 178] on div "hero . moveLeft ( ) hero . moveUp ( ) hero . moveUp ( ) hero . moveLeft ( )" at bounding box center [738, 299] width 324 height 331
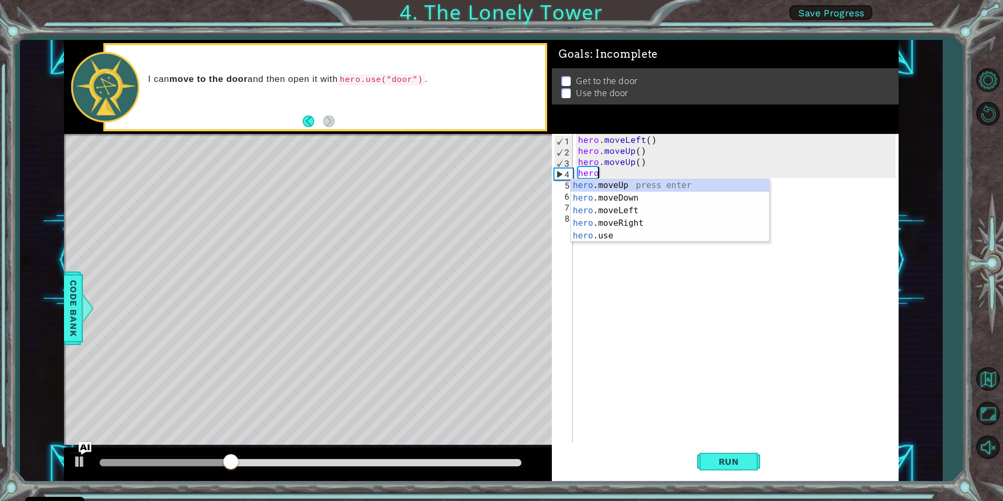
type textarea "h"
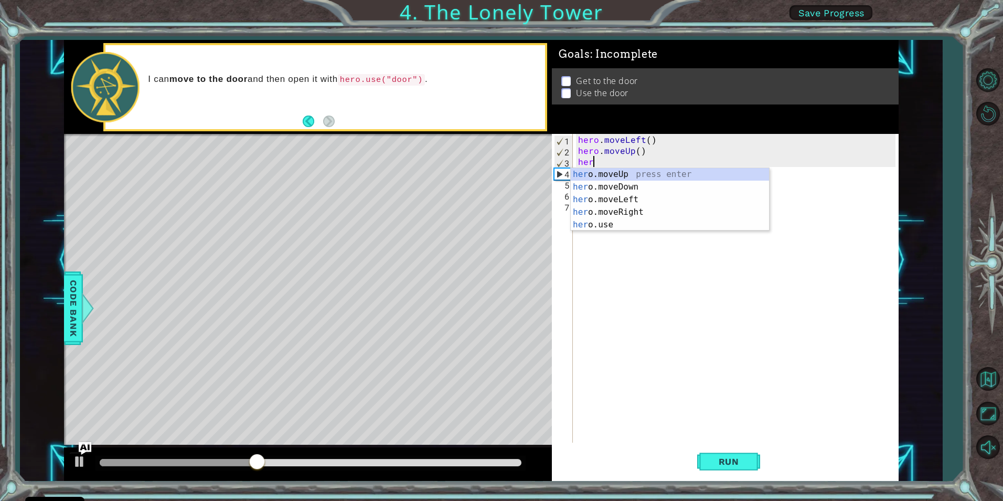
type textarea "h"
type textarea "hero.moveUp()"
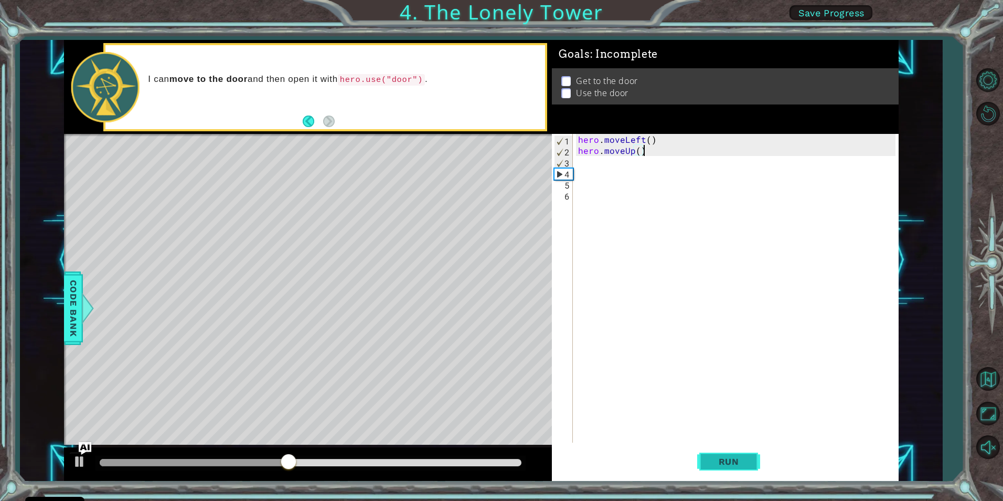
click at [714, 459] on span "Run" at bounding box center [728, 461] width 41 height 10
